Goal: Find specific page/section: Find specific page/section

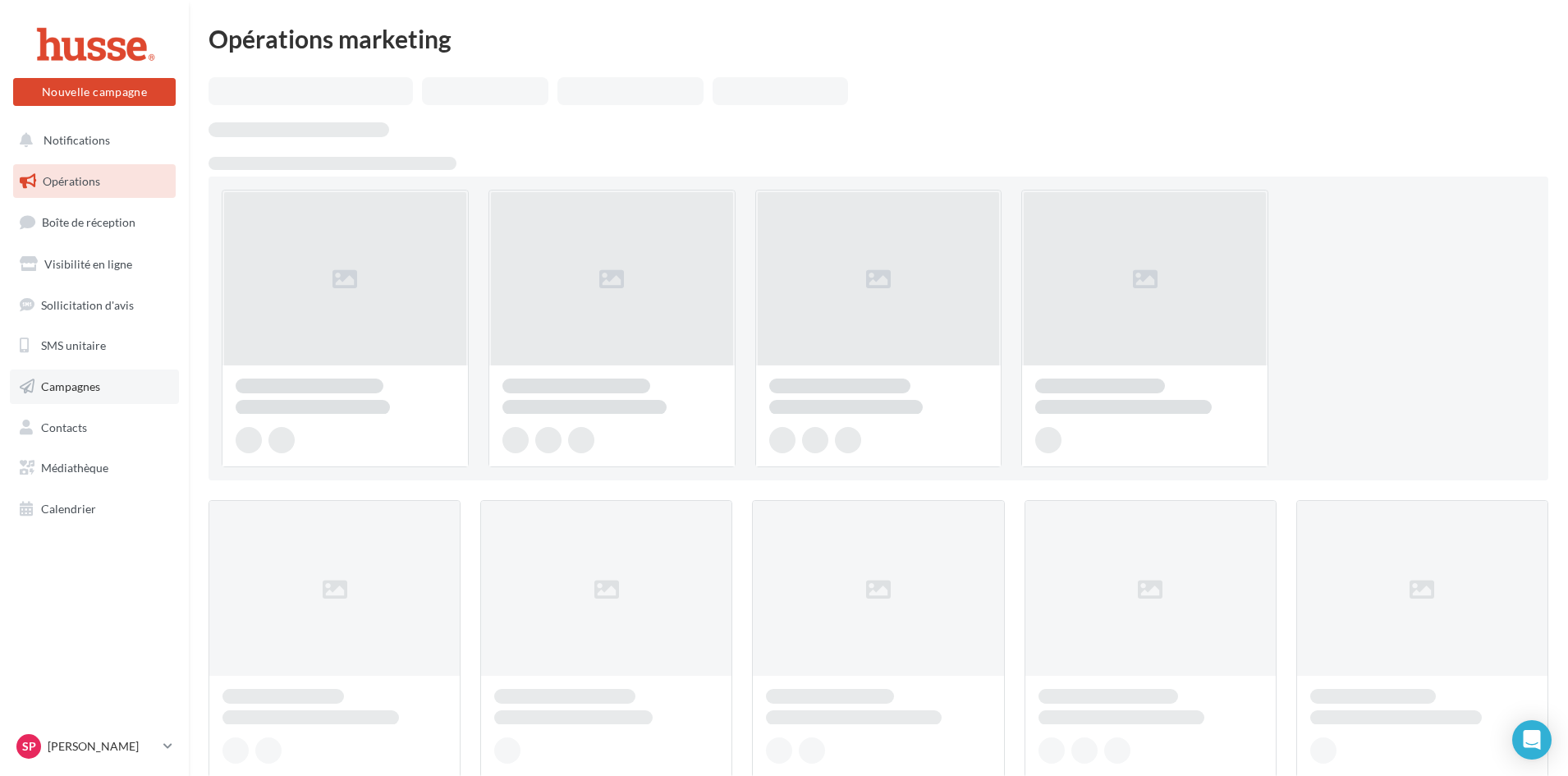
click at [73, 383] on span "Campagnes" at bounding box center [70, 385] width 60 height 14
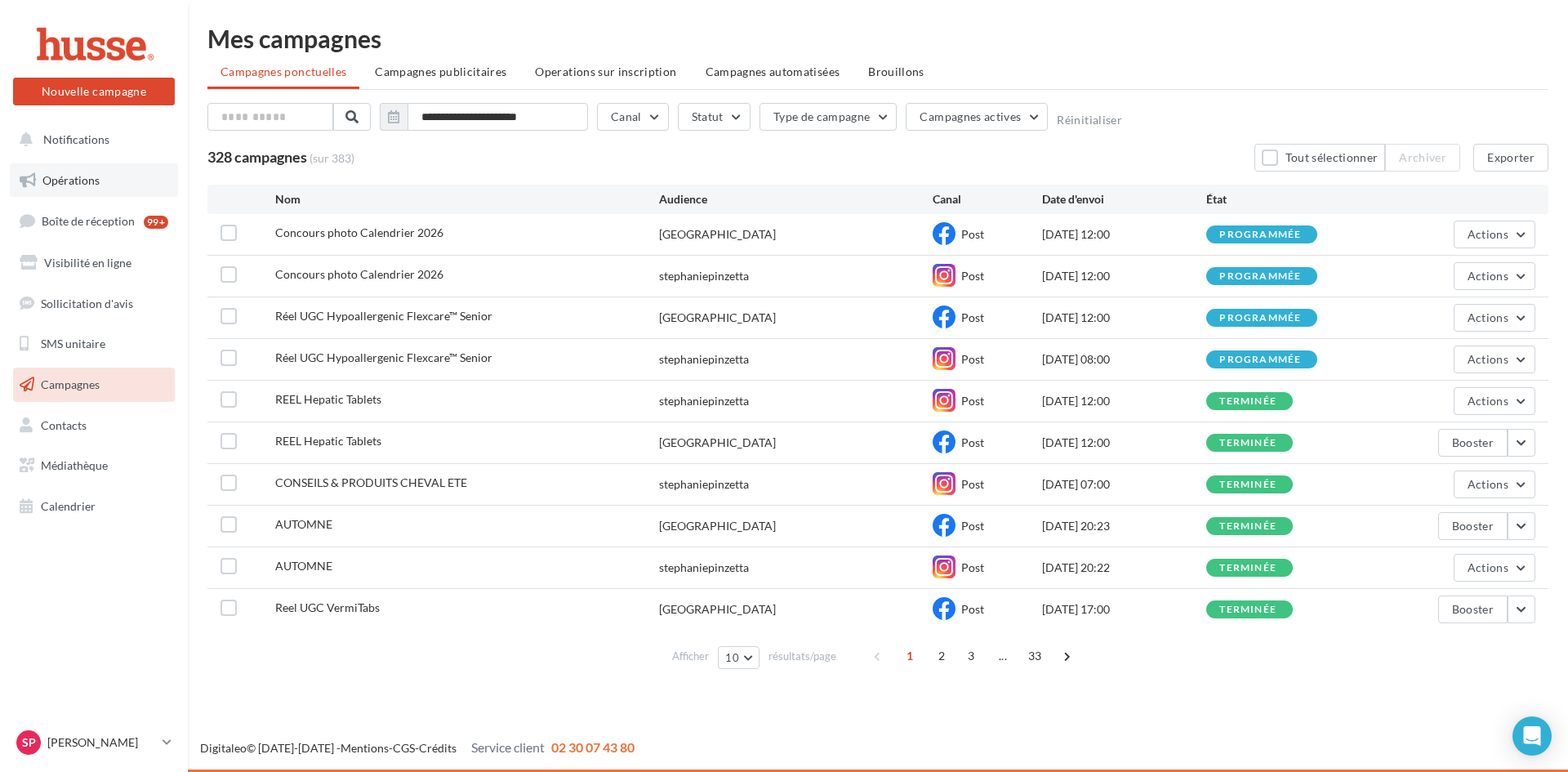
click at [78, 180] on span "Opérations" at bounding box center [71, 180] width 57 height 13
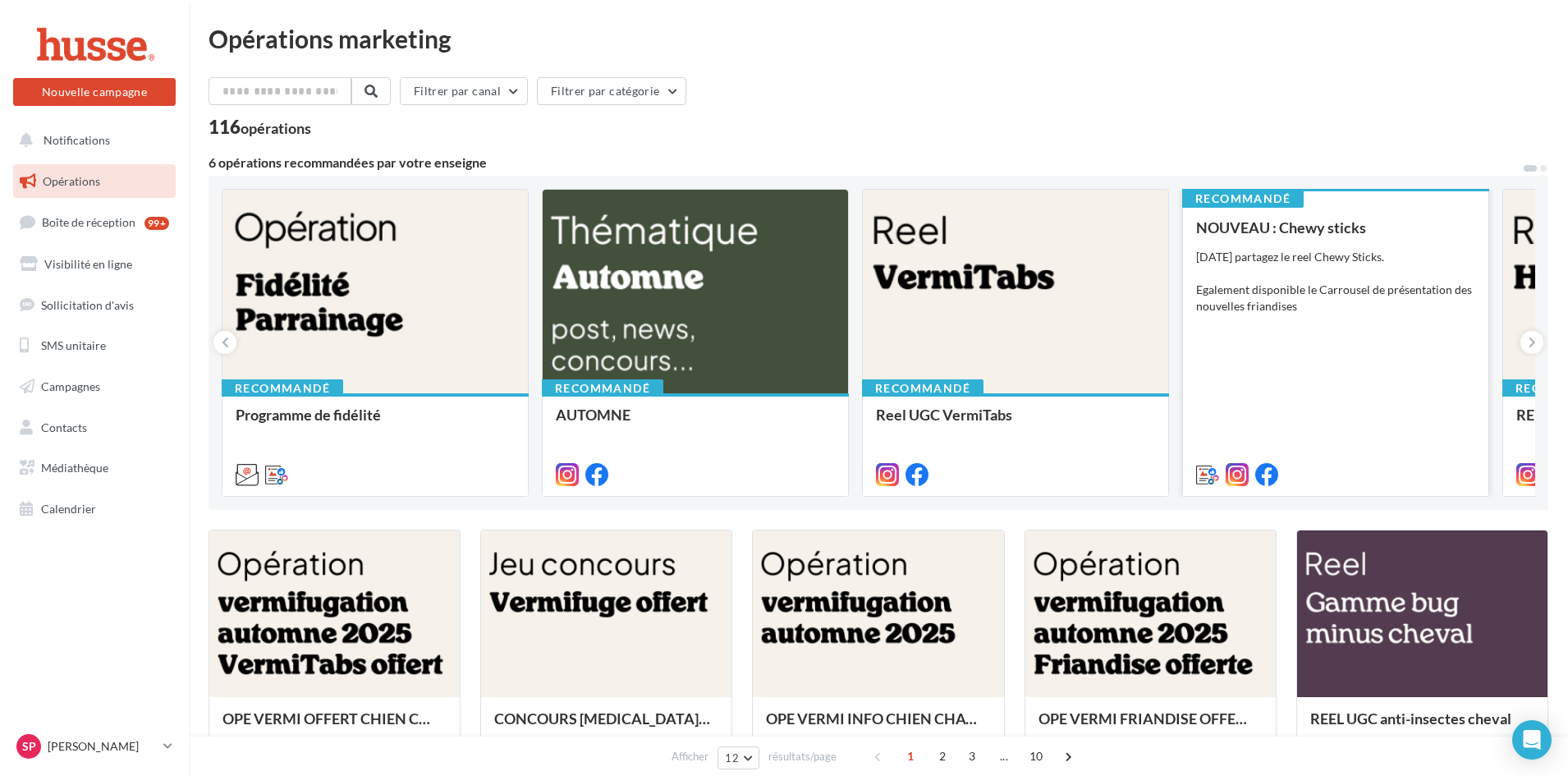
click at [1336, 341] on div "NOUVEAU : Chewy sticks [DATE] partagez le reel Chewy Sticks. Egalement disponib…" at bounding box center [1334, 350] width 279 height 262
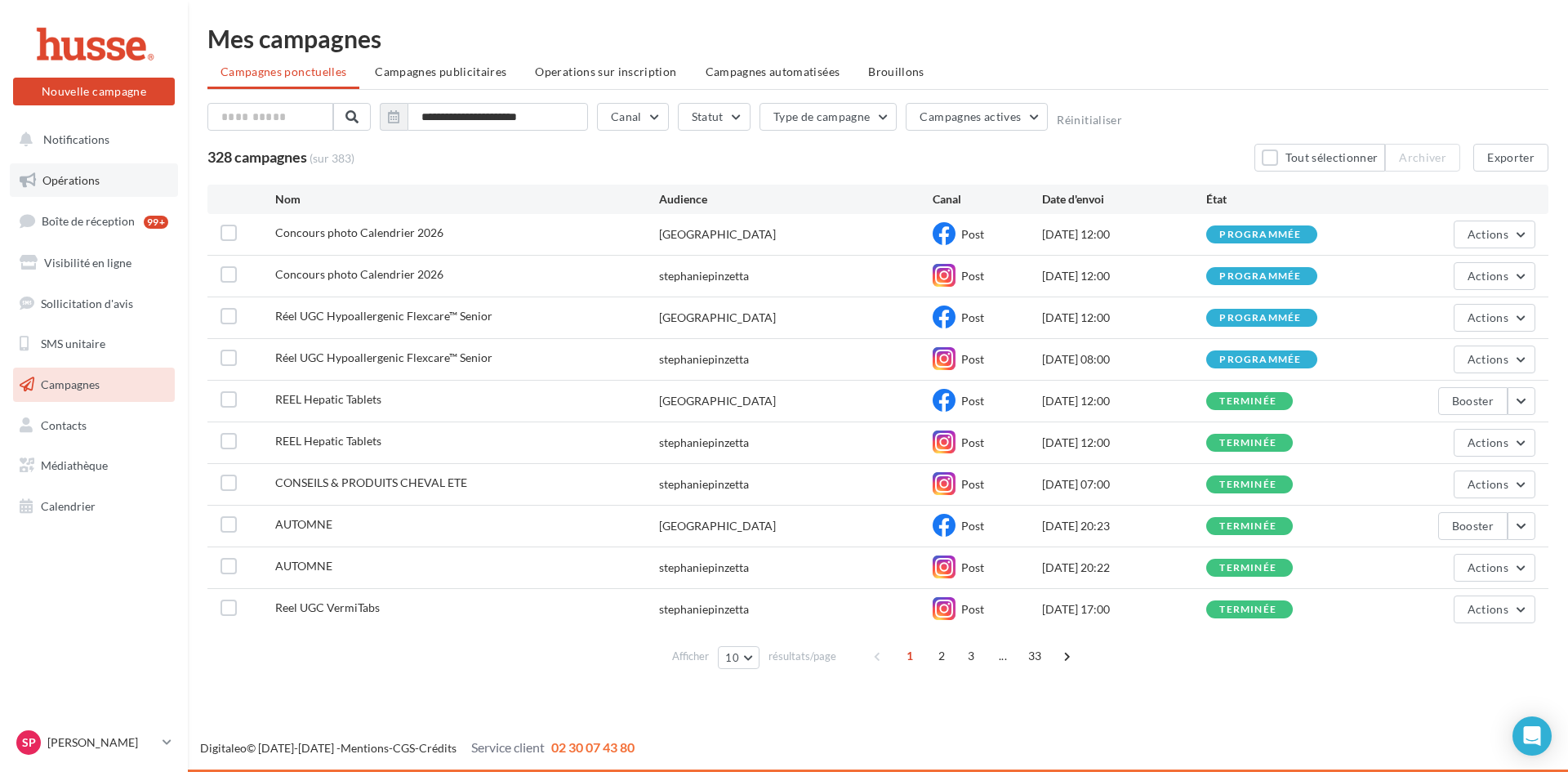
click at [59, 182] on span "Opérations" at bounding box center [71, 180] width 57 height 13
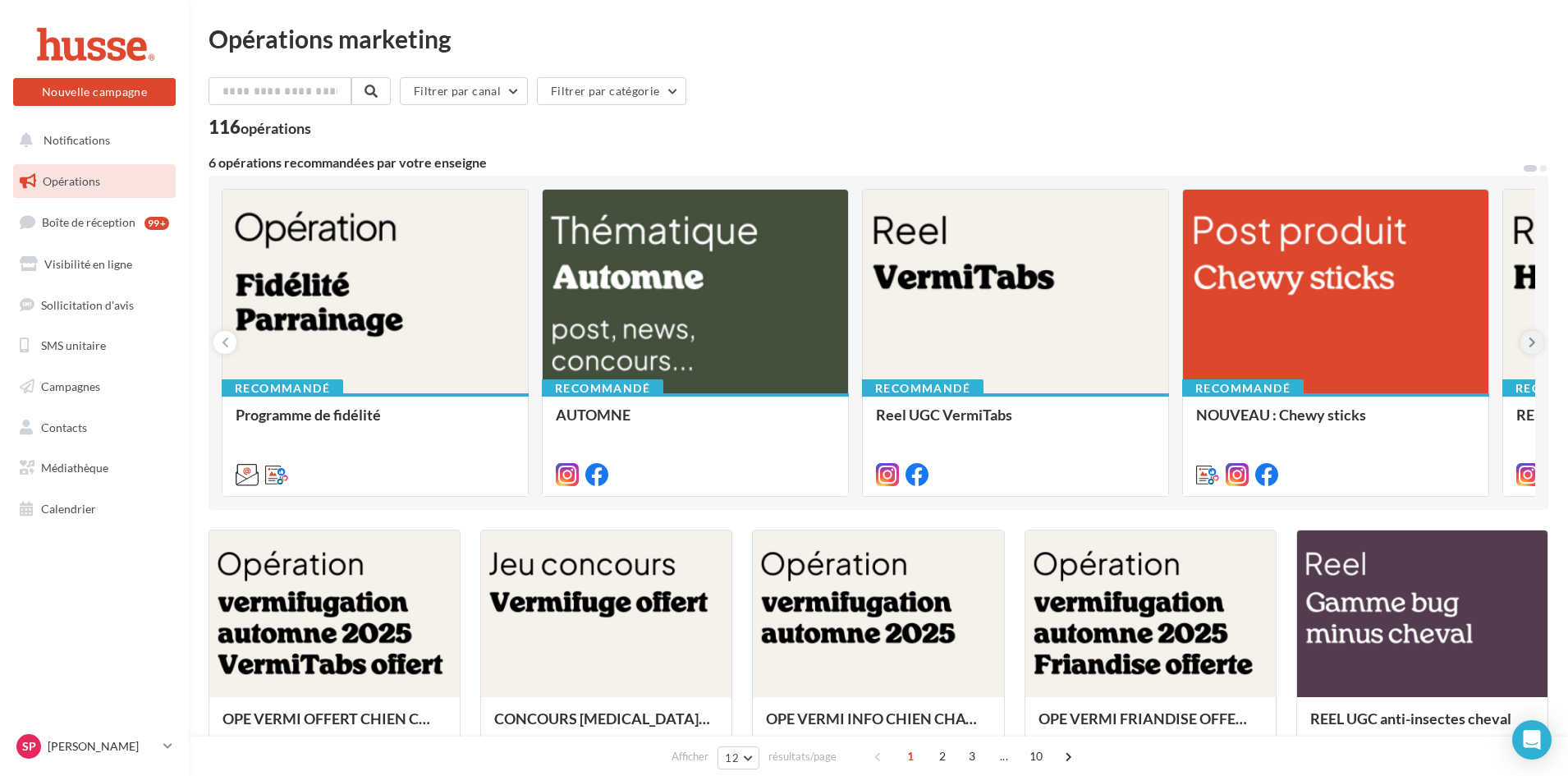
click at [1534, 346] on icon at bounding box center [1532, 342] width 7 height 16
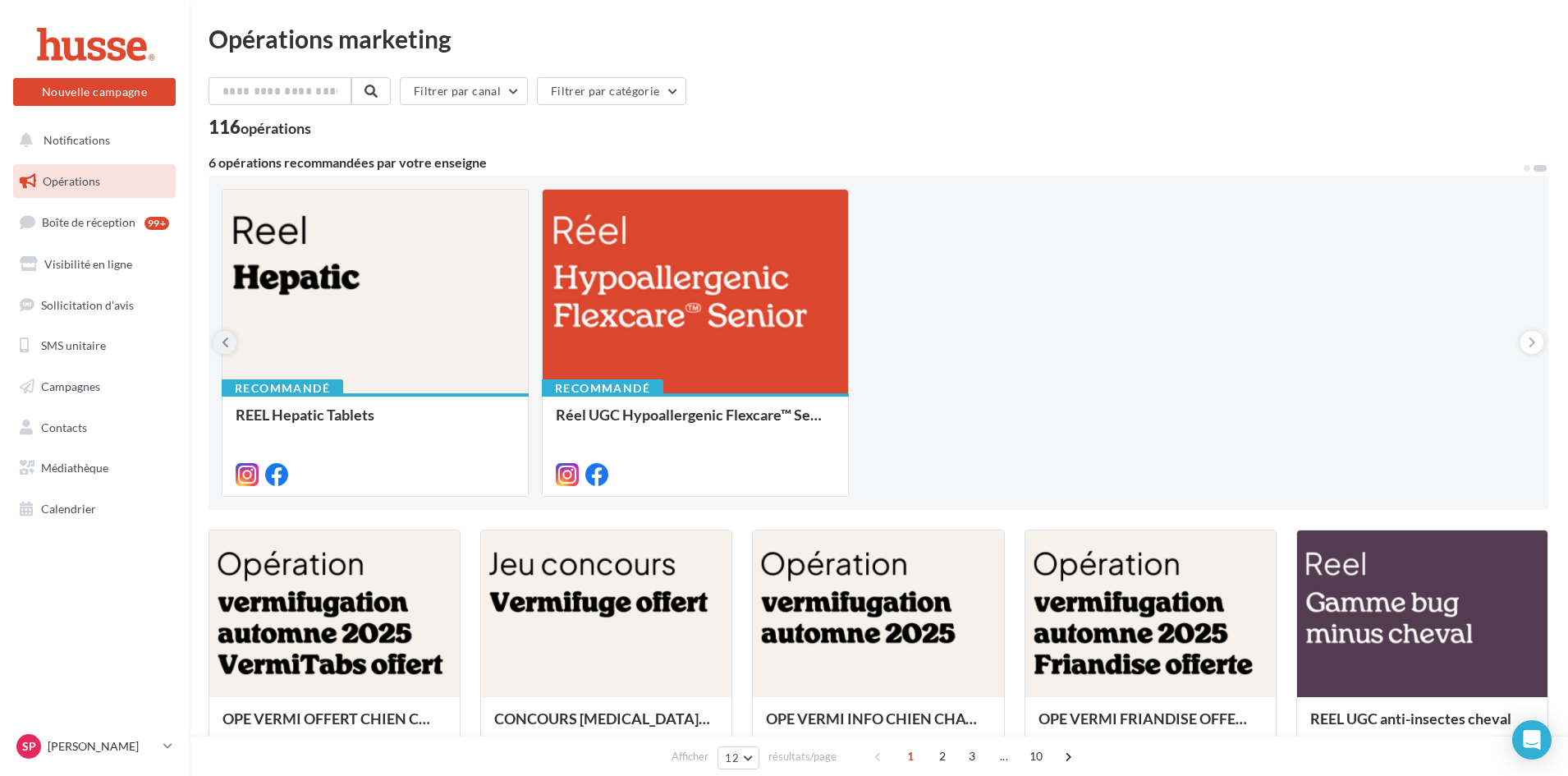
click at [228, 348] on icon at bounding box center [226, 342] width 7 height 16
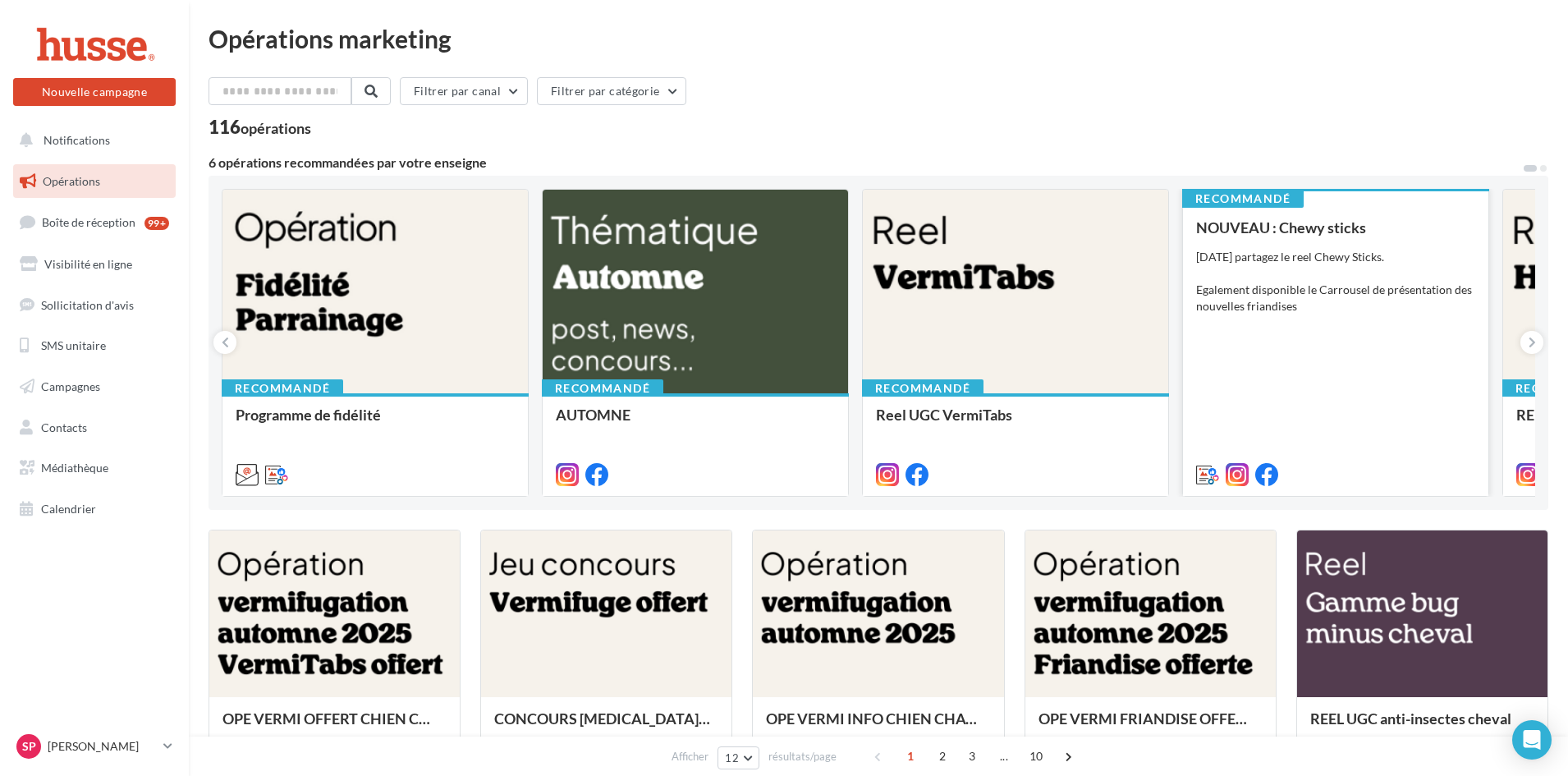
click at [1259, 365] on div "NOUVEAU : Chewy sticks [DATE] partagez le reel Chewy Sticks. Egalement disponib…" at bounding box center [1334, 350] width 279 height 262
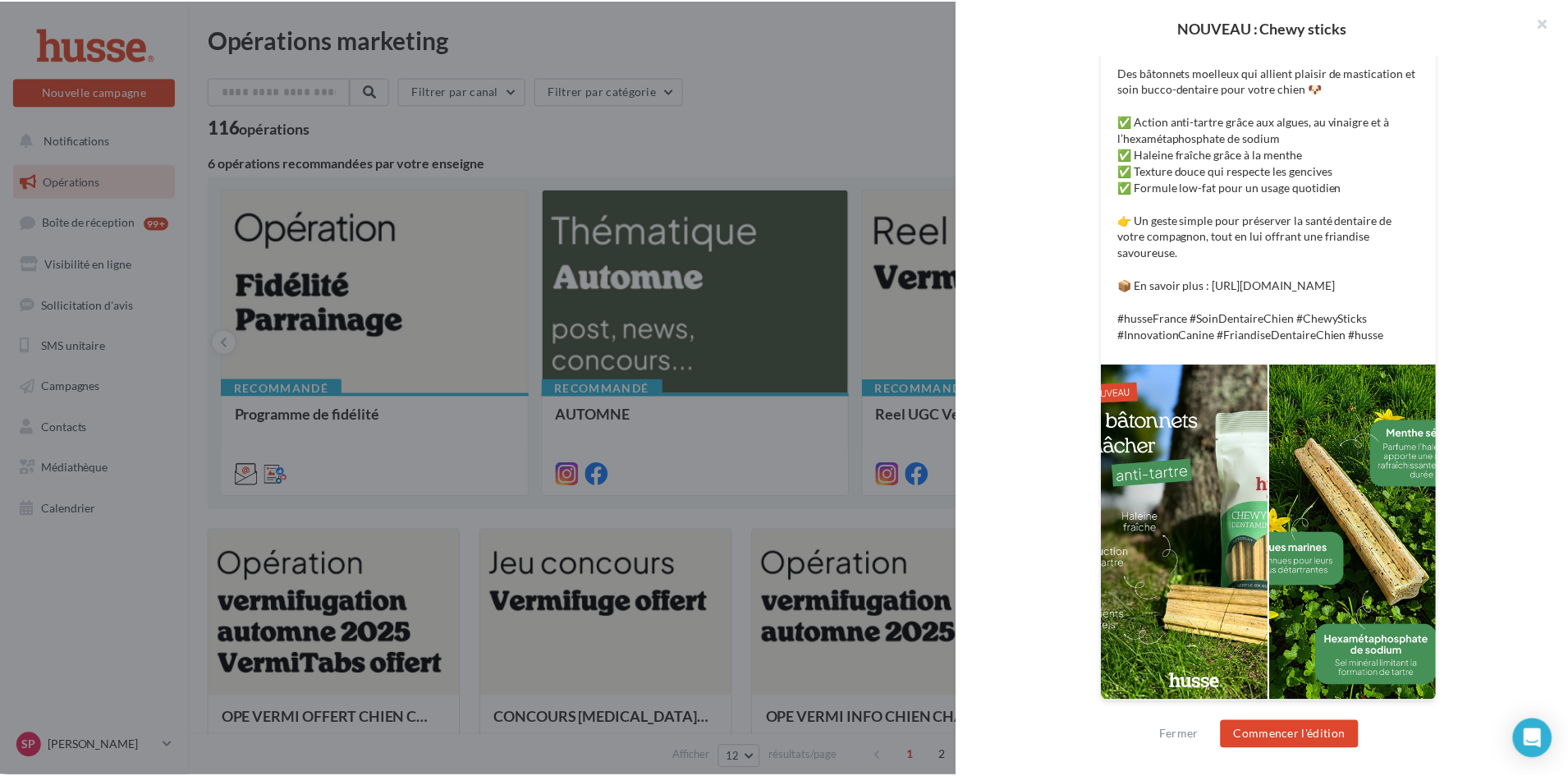
scroll to position [28, 0]
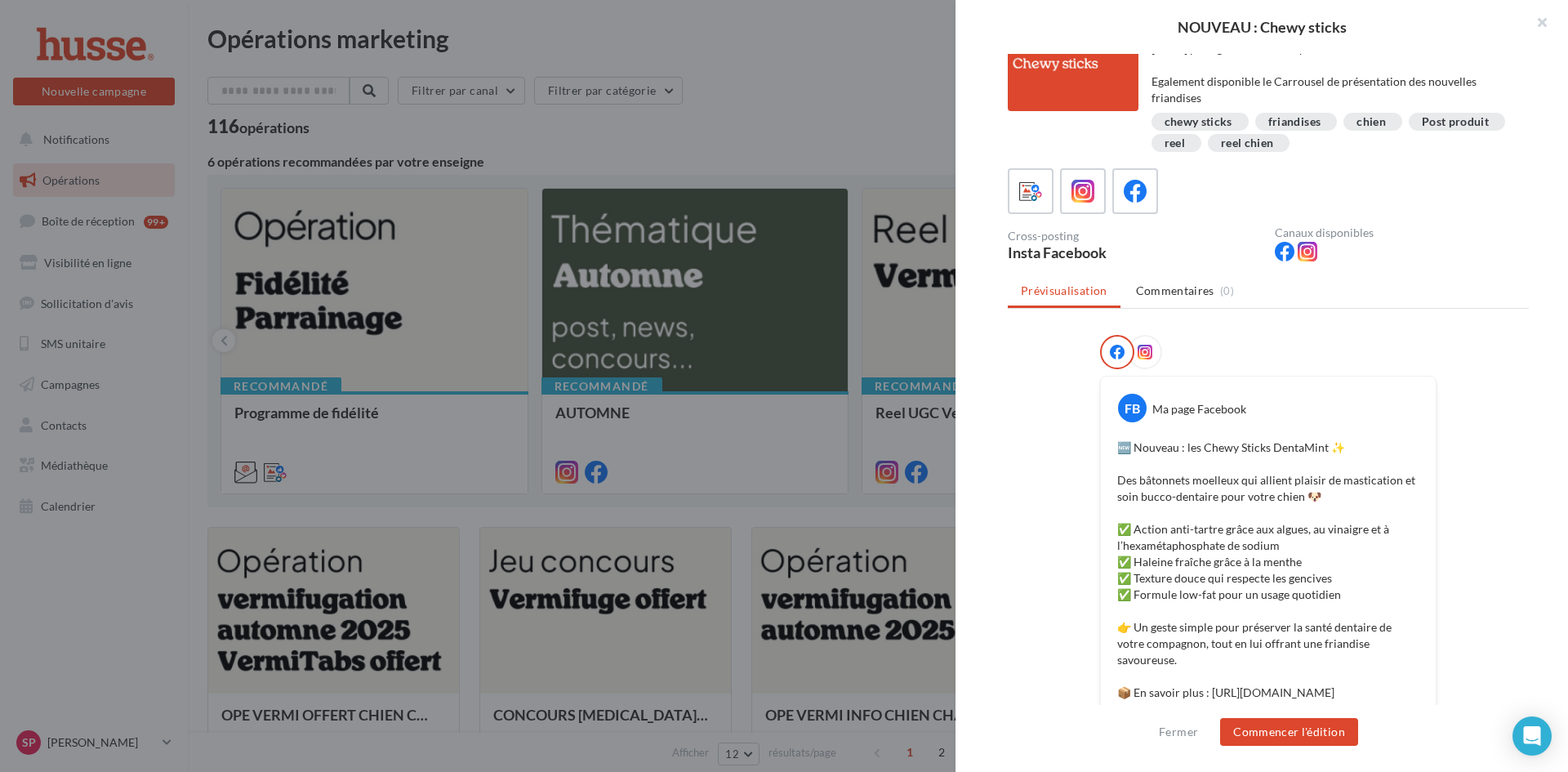
drag, startPoint x: 1543, startPoint y: 19, endPoint x: 1470, endPoint y: 53, distance: 80.5
click at [1542, 20] on button "button" at bounding box center [1535, 24] width 66 height 49
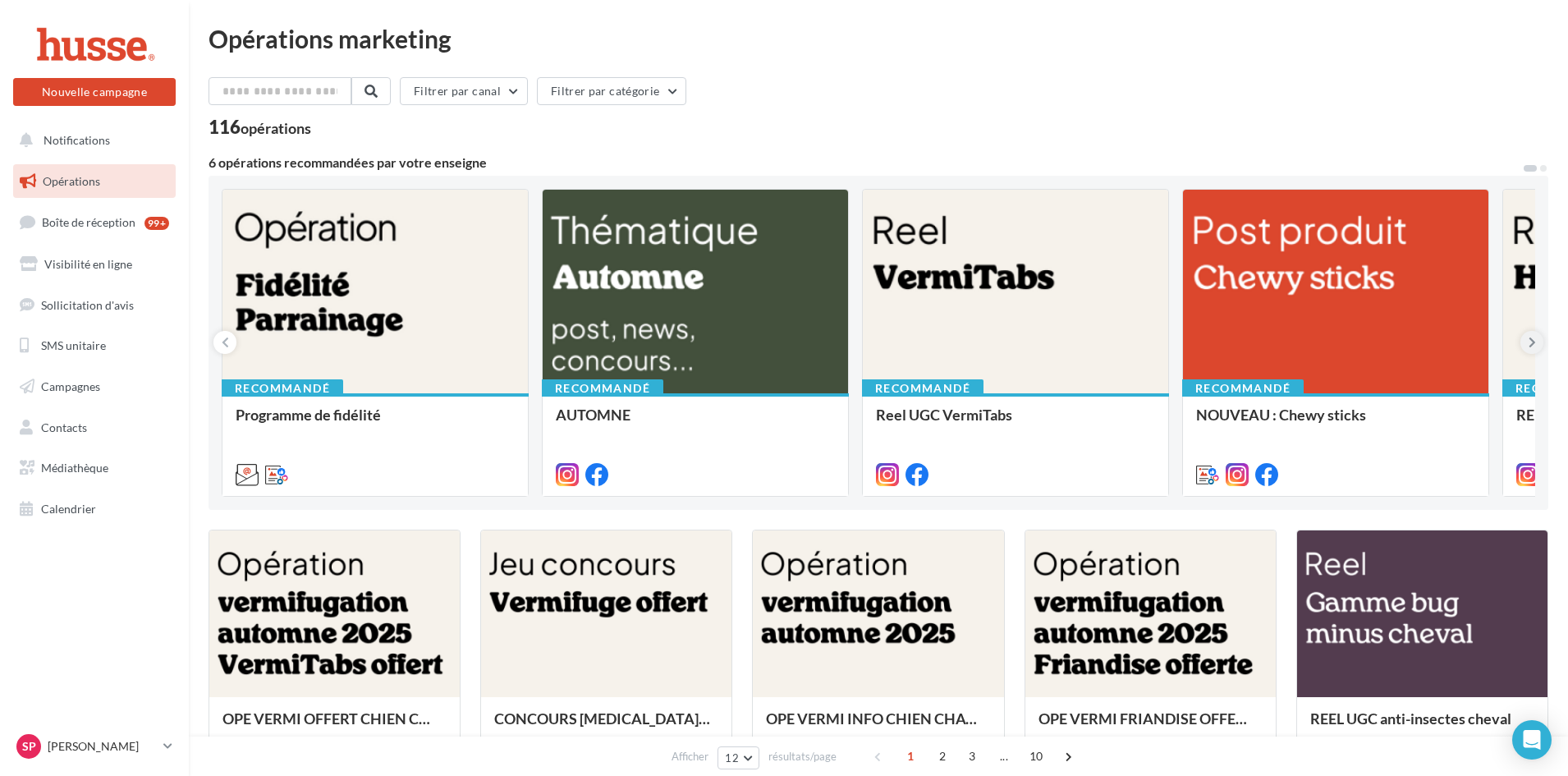
click at [1528, 337] on icon at bounding box center [1532, 342] width 7 height 16
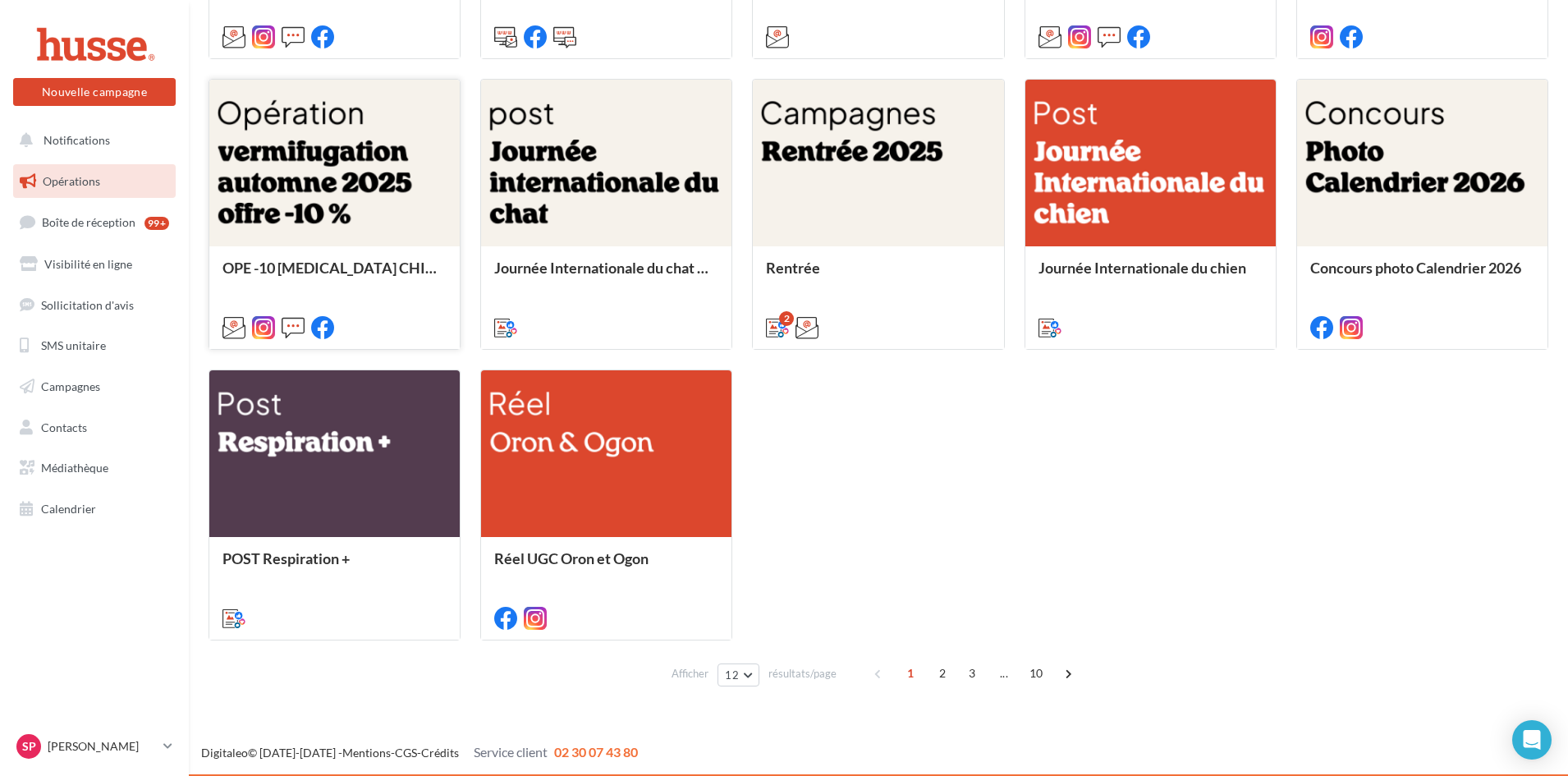
scroll to position [742, 0]
click at [936, 673] on span "2" at bounding box center [942, 672] width 26 height 26
